Goal: Task Accomplishment & Management: Manage account settings

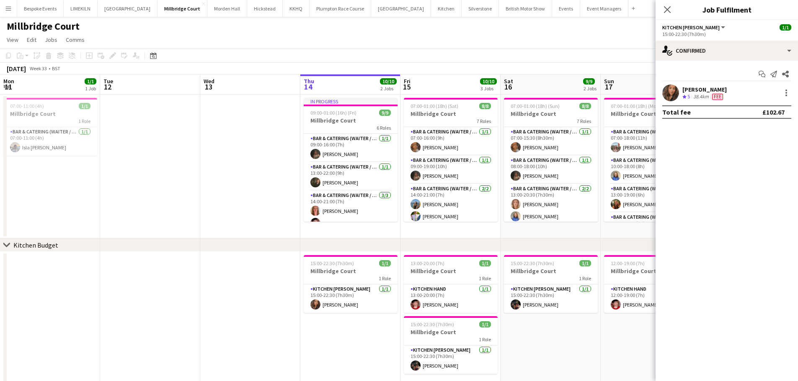
scroll to position [0, 200]
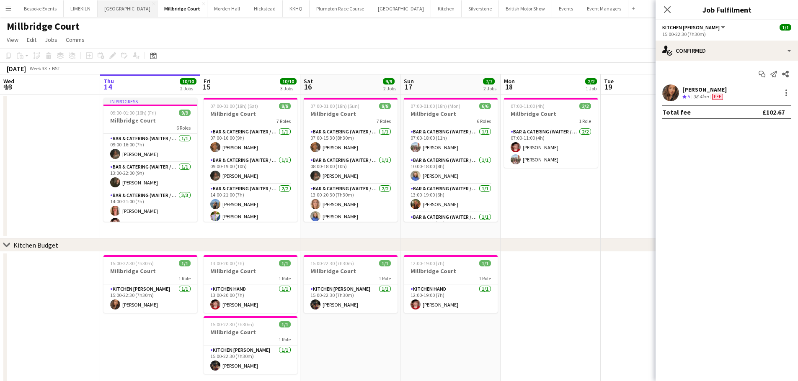
click at [113, 8] on button "[GEOGRAPHIC_DATA] Close" at bounding box center [128, 8] width 60 height 16
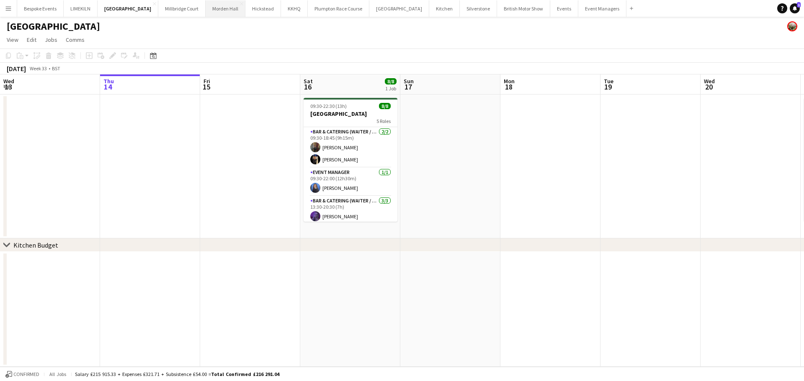
click at [210, 15] on button "[GEOGRAPHIC_DATA] Close" at bounding box center [226, 8] width 40 height 16
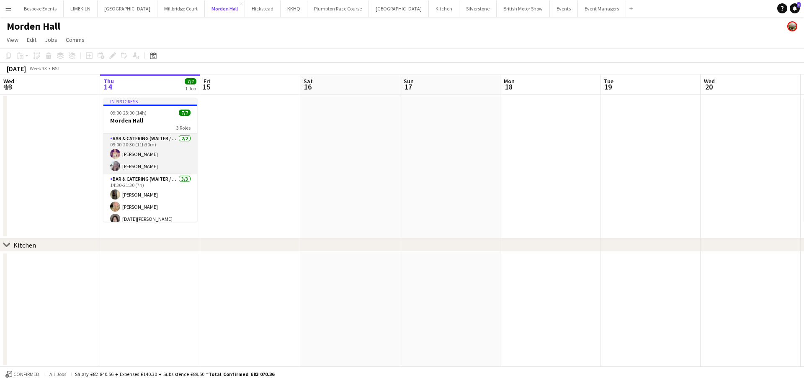
scroll to position [46, 0]
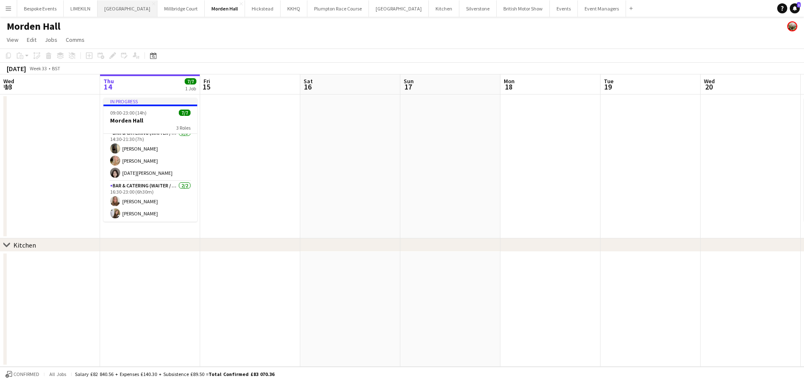
click at [121, 13] on button "[GEOGRAPHIC_DATA] Close" at bounding box center [128, 8] width 60 height 16
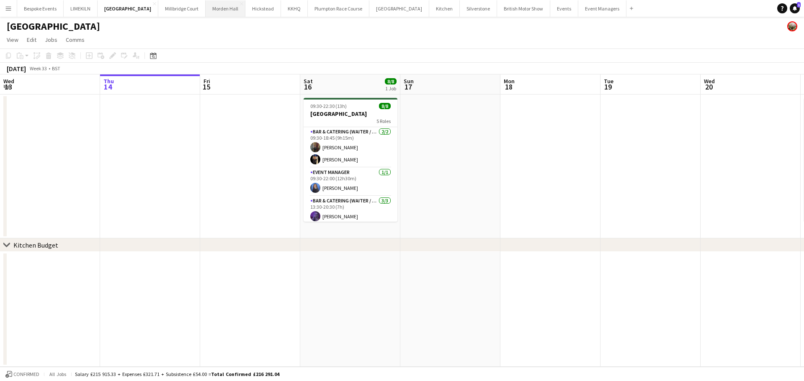
click at [211, 8] on button "[GEOGRAPHIC_DATA] Close" at bounding box center [226, 8] width 40 height 16
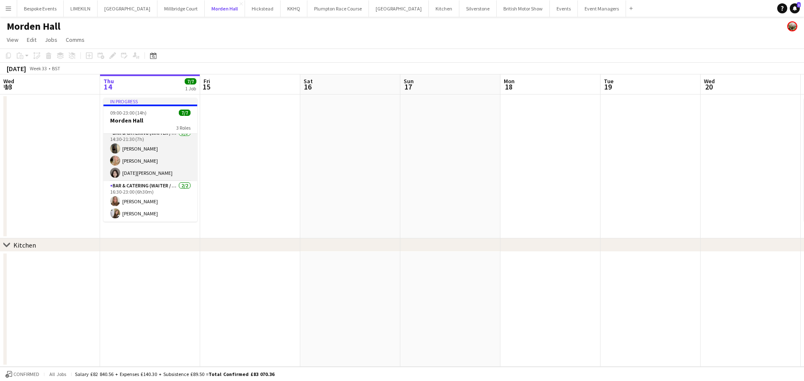
scroll to position [46, 0]
click at [497, 6] on button "British Motor Show Close" at bounding box center [523, 8] width 53 height 16
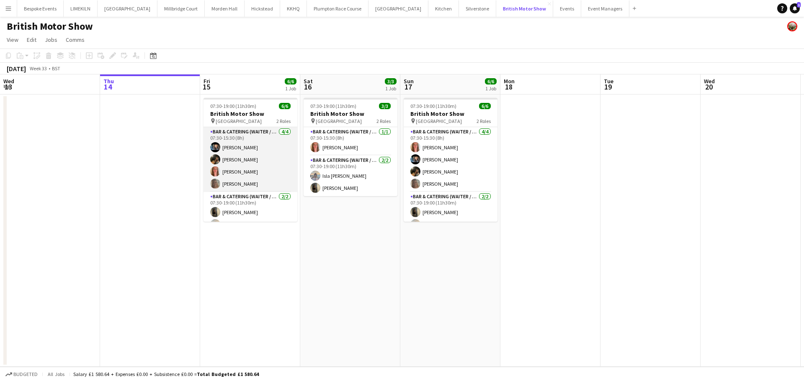
scroll to position [11, 0]
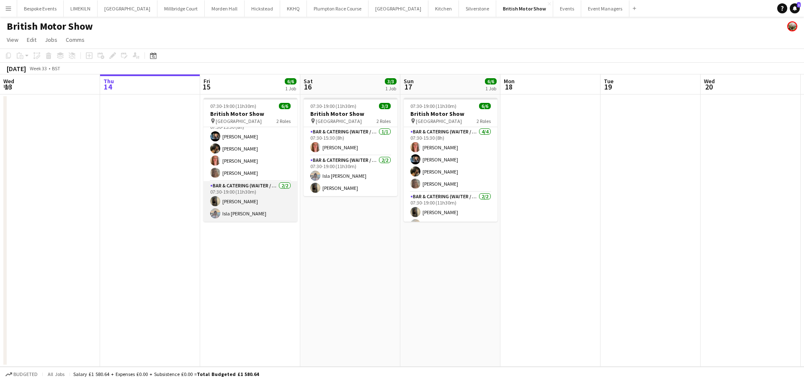
click at [232, 197] on app-card-role "Bar & Catering (Waiter / waitress) [DATE] 07:30-19:00 (11h30m) [PERSON_NAME] Is…" at bounding box center [251, 201] width 94 height 41
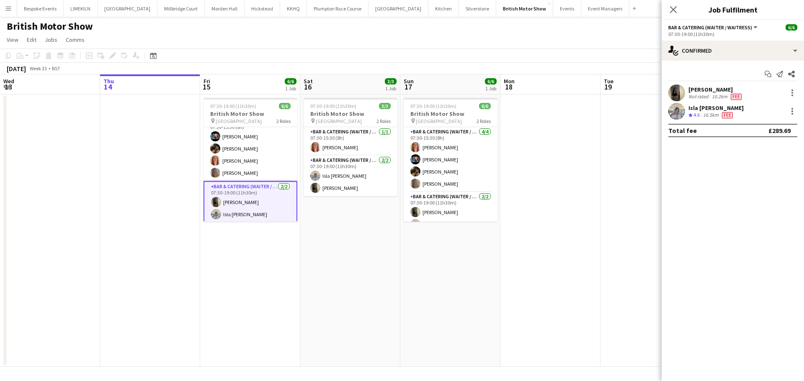
click at [679, 98] on app-user-avatar at bounding box center [676, 93] width 17 height 17
